Goal: Task Accomplishment & Management: Manage account settings

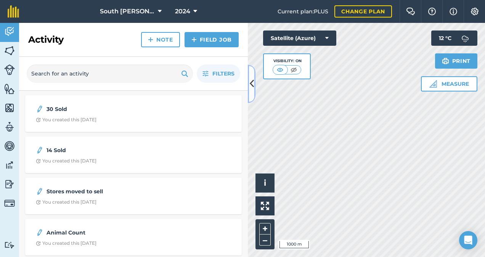
click at [252, 87] on icon at bounding box center [252, 83] width 4 height 13
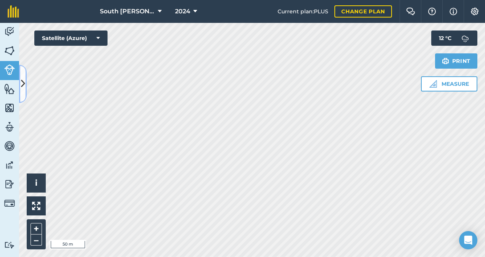
click at [23, 85] on icon at bounding box center [23, 83] width 4 height 13
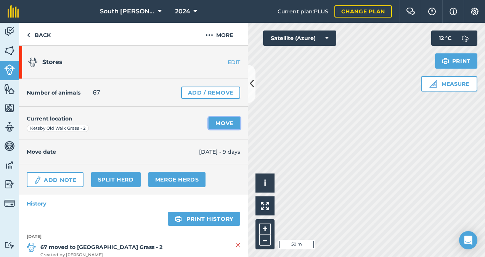
click at [218, 123] on link "Move" at bounding box center [224, 123] width 32 height 12
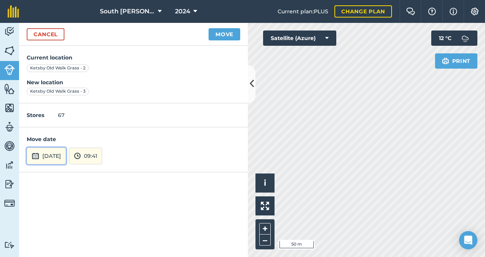
click at [61, 157] on button "[DATE]" at bounding box center [46, 155] width 39 height 17
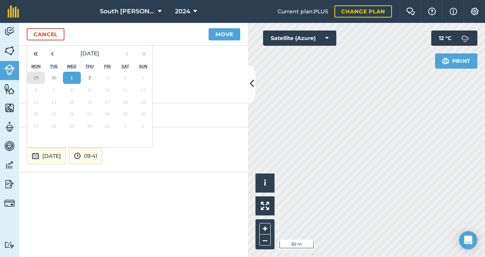
click at [36, 79] on abbr "29" at bounding box center [36, 77] width 5 height 5
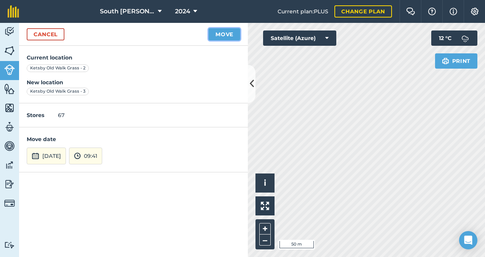
click at [229, 36] on button "Move" at bounding box center [224, 34] width 32 height 12
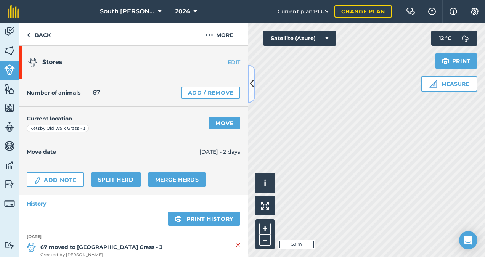
click at [250, 85] on icon at bounding box center [252, 83] width 4 height 13
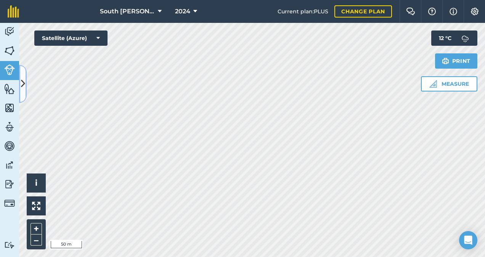
click at [24, 83] on icon at bounding box center [23, 83] width 4 height 13
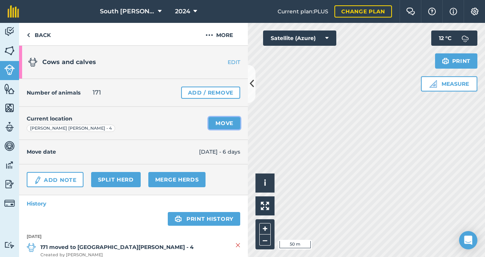
click at [222, 122] on link "Move" at bounding box center [224, 123] width 32 height 12
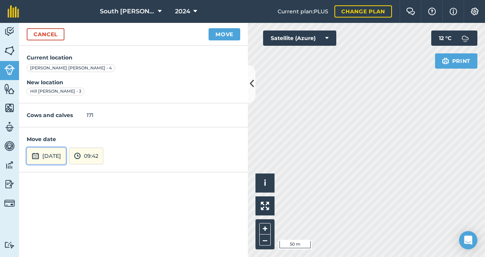
click at [66, 159] on button "[DATE]" at bounding box center [46, 155] width 39 height 17
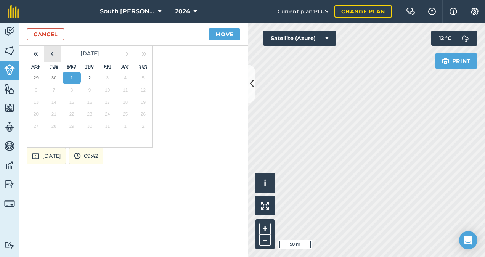
click at [50, 54] on button "‹" at bounding box center [52, 53] width 17 height 17
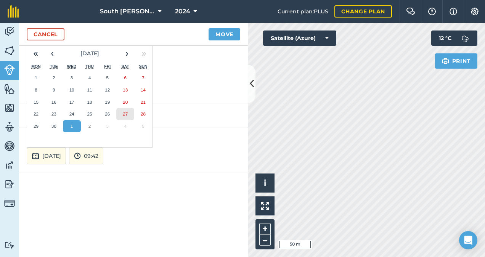
click at [131, 114] on button "27" at bounding box center [125, 114] width 18 height 12
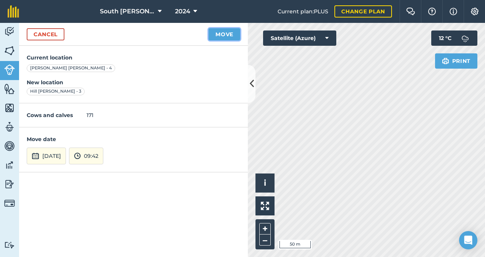
click at [218, 34] on button "Move" at bounding box center [224, 34] width 32 height 12
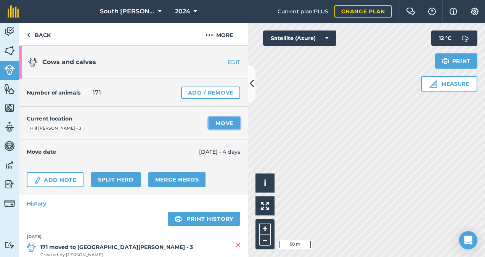
click at [220, 122] on link "Move" at bounding box center [224, 123] width 32 height 12
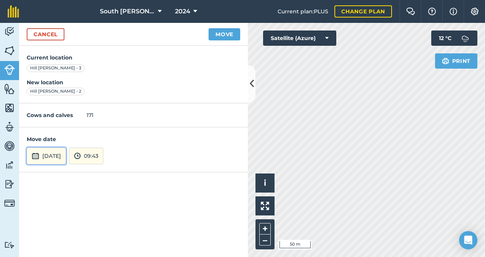
click at [60, 155] on button "[DATE]" at bounding box center [46, 155] width 39 height 17
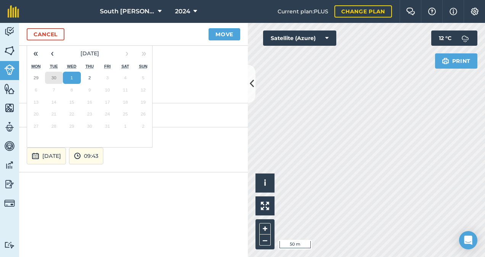
click at [52, 77] on abbr "30" at bounding box center [53, 77] width 5 height 5
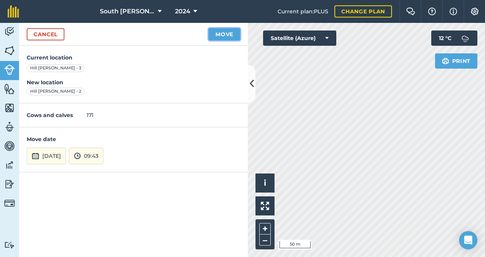
click at [224, 35] on button "Move" at bounding box center [224, 34] width 32 height 12
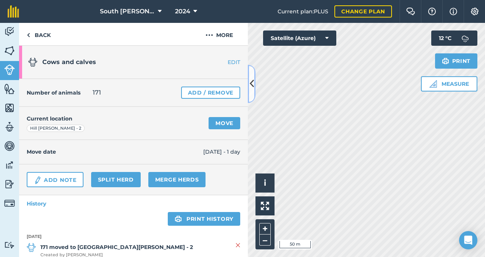
click at [252, 84] on icon at bounding box center [252, 83] width 4 height 13
